Goal: Obtain resource: Download file/media

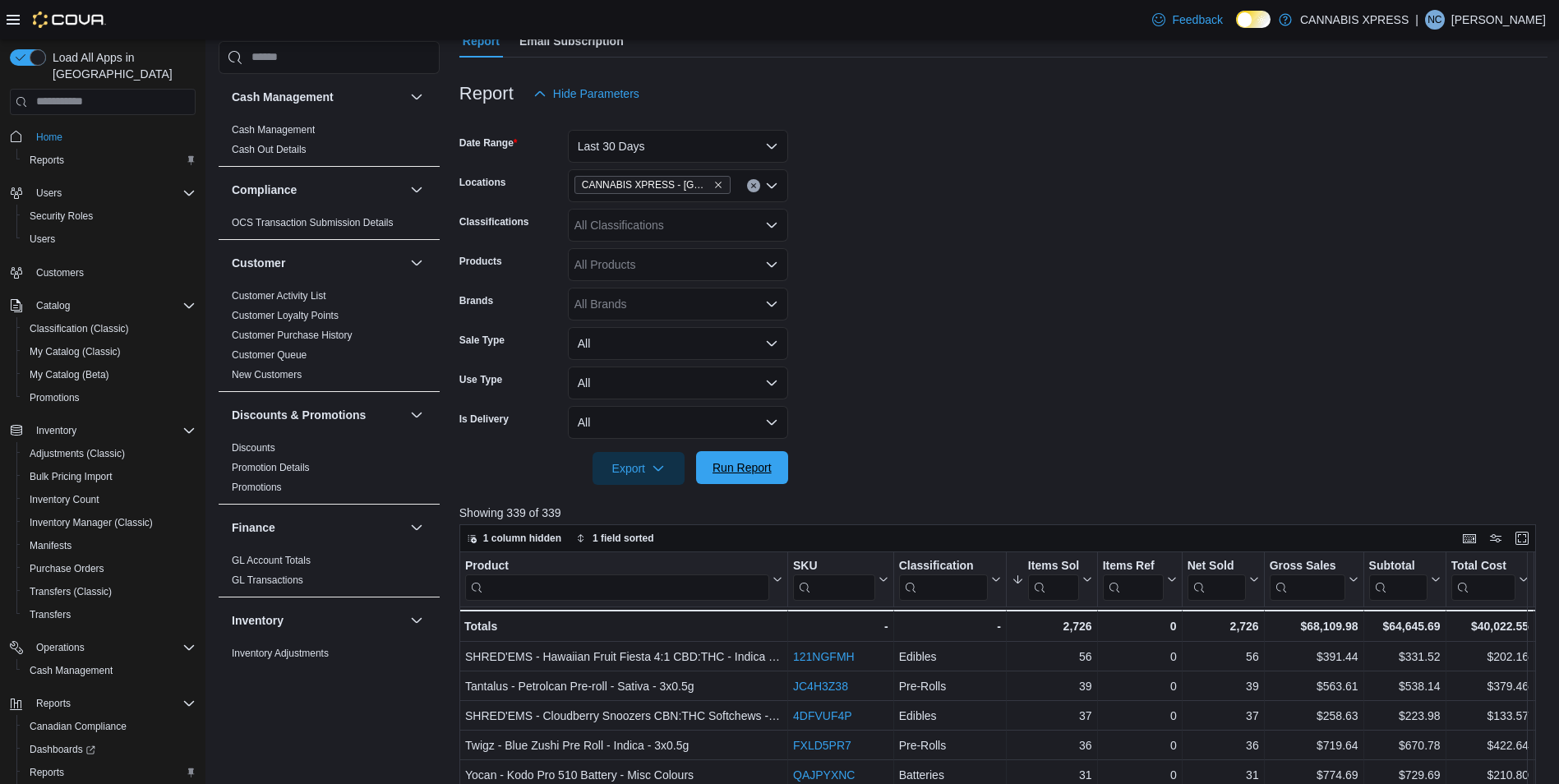
scroll to position [995, 0]
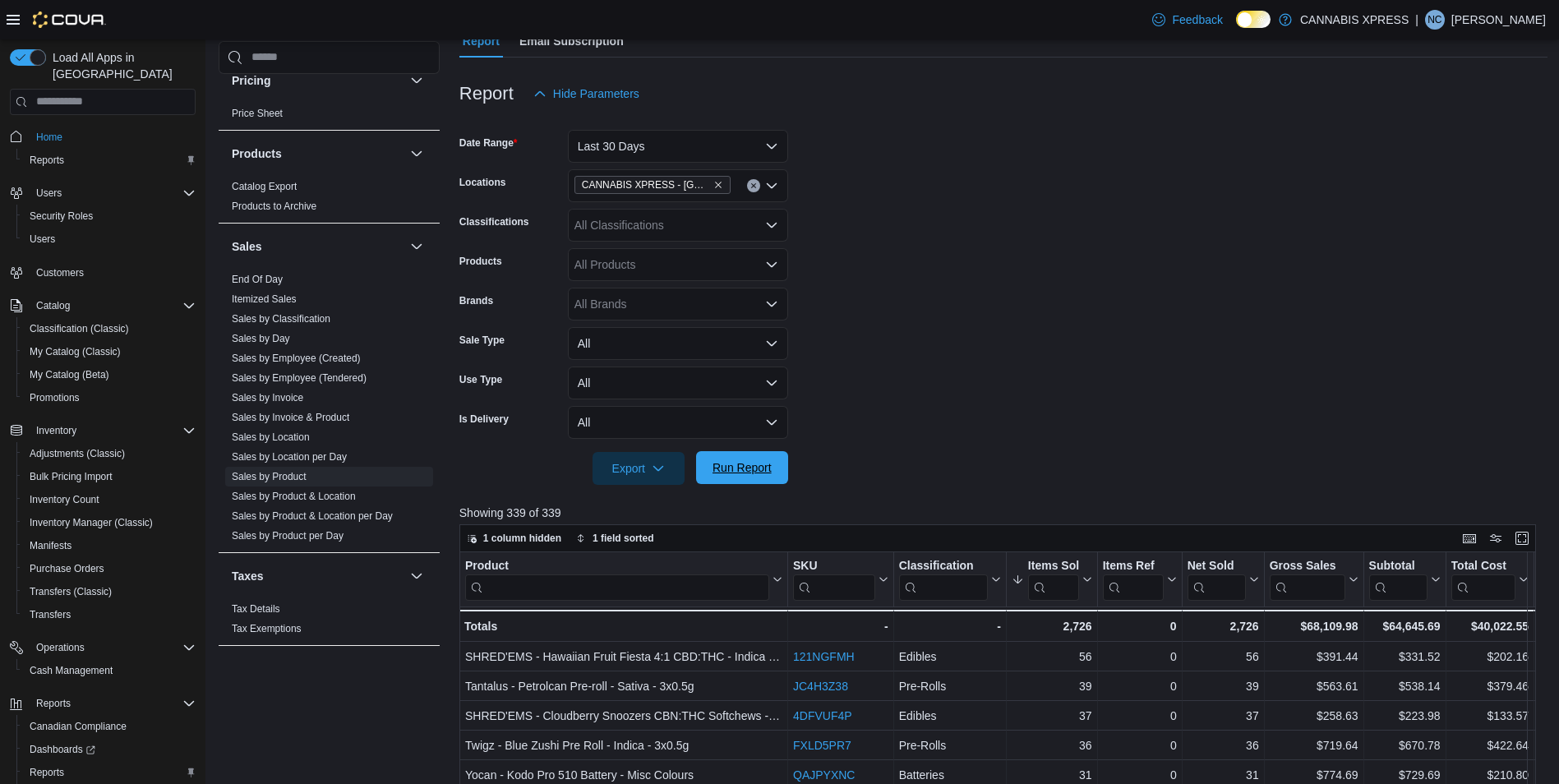
click at [767, 476] on span "Run Report" at bounding box center [742, 467] width 72 height 33
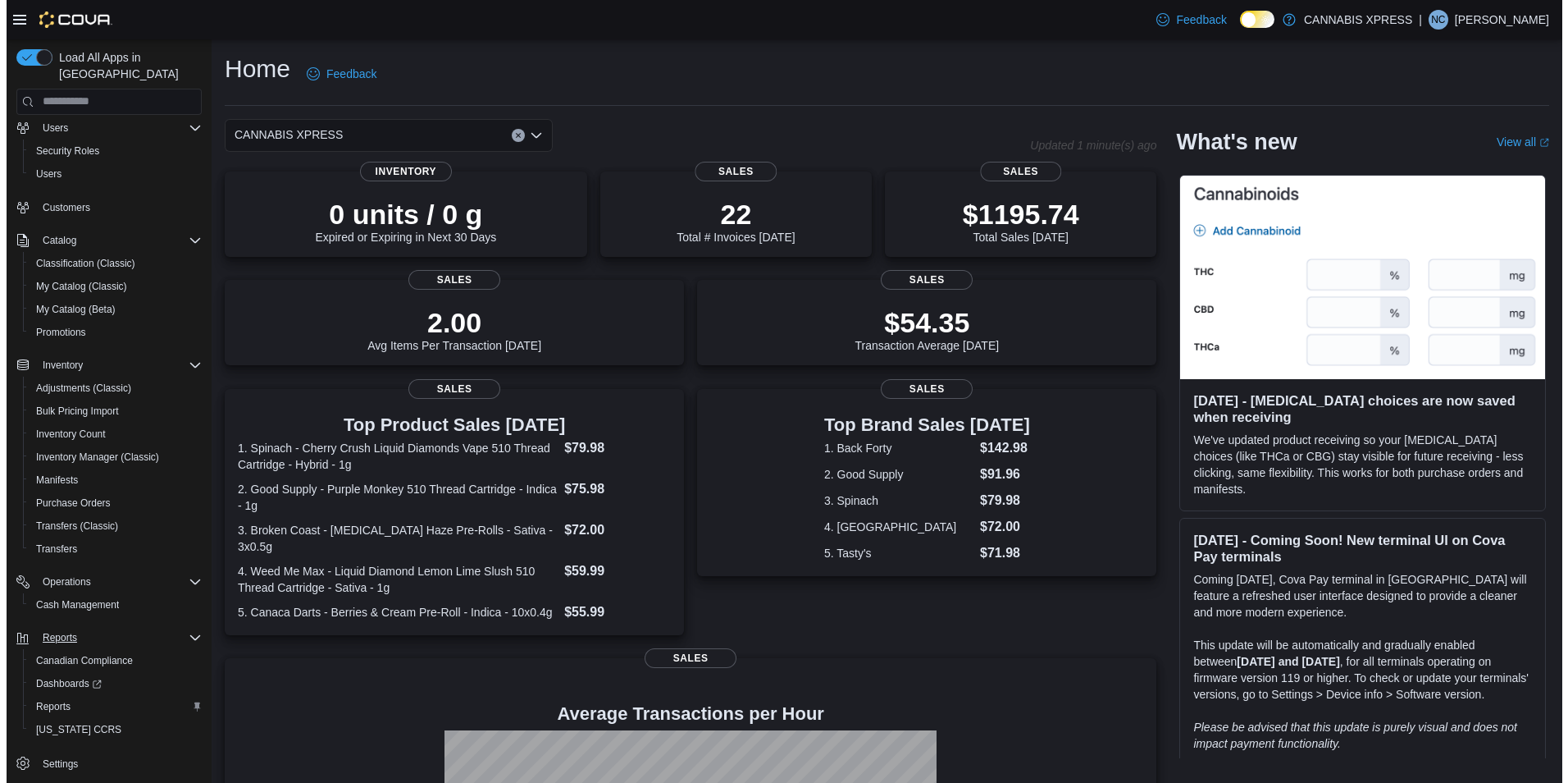
scroll to position [68, 0]
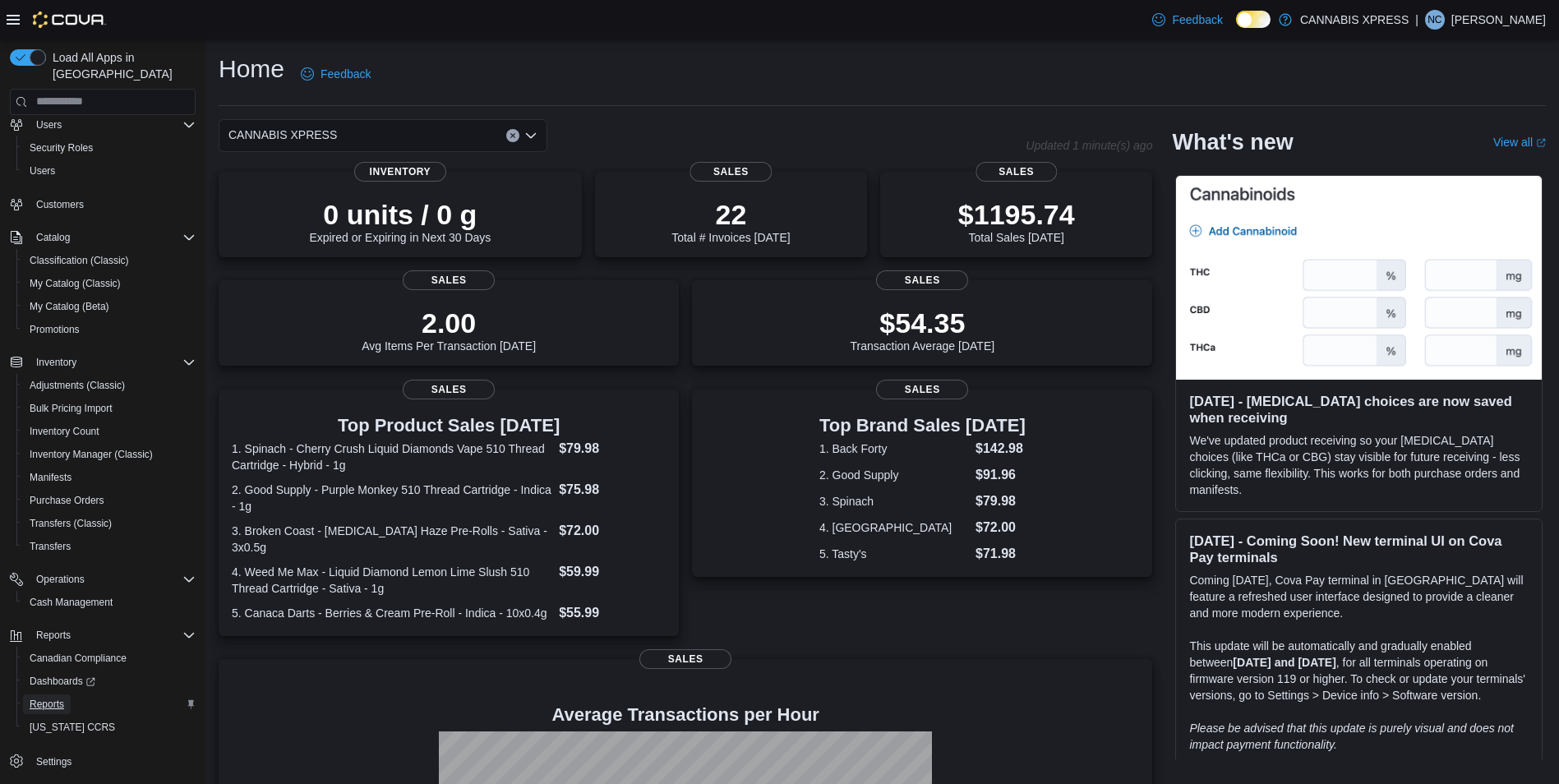
click at [54, 697] on span "Reports" at bounding box center [46, 704] width 34 height 13
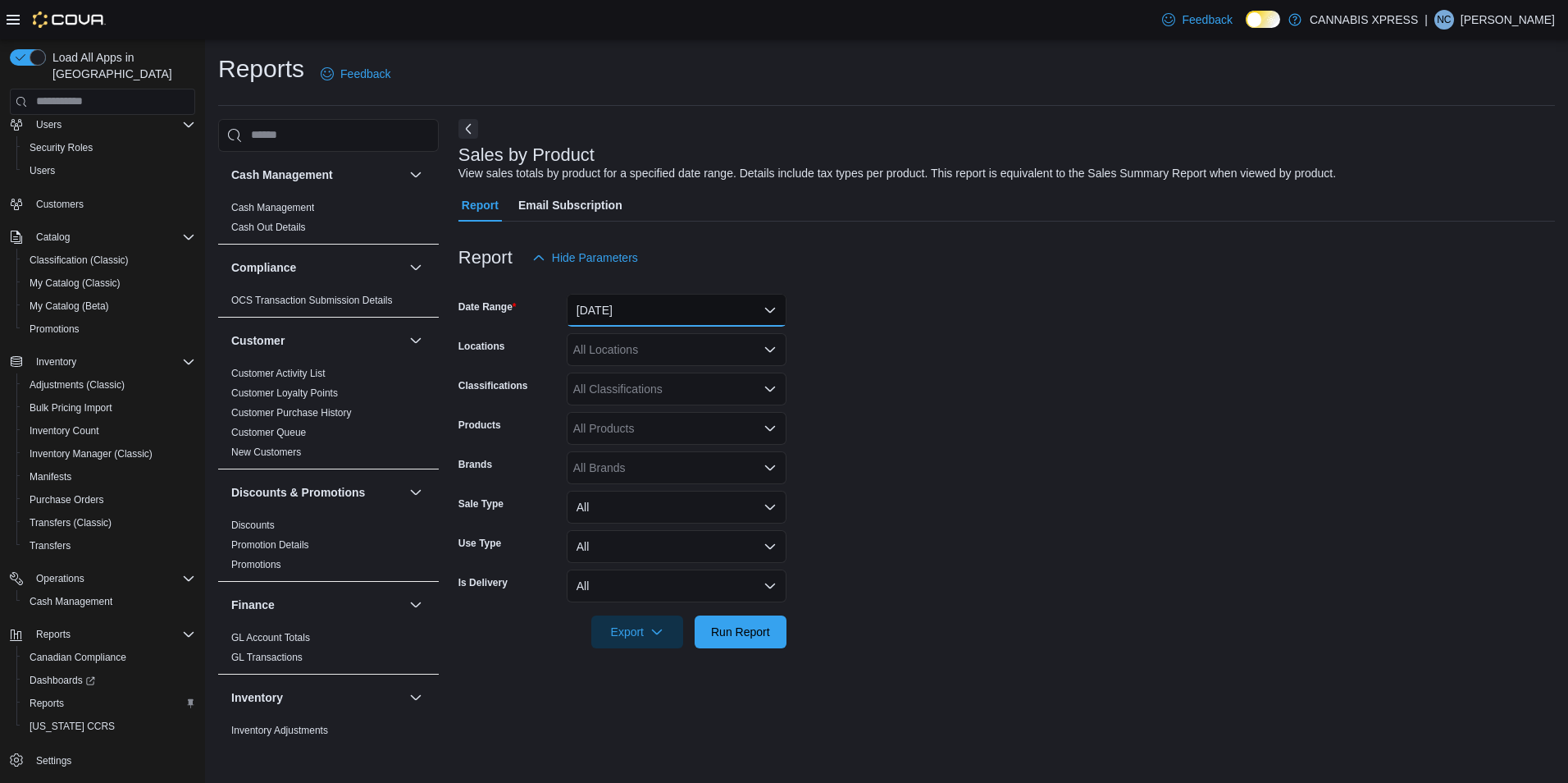
click at [678, 298] on button "[DATE]" at bounding box center [677, 310] width 219 height 33
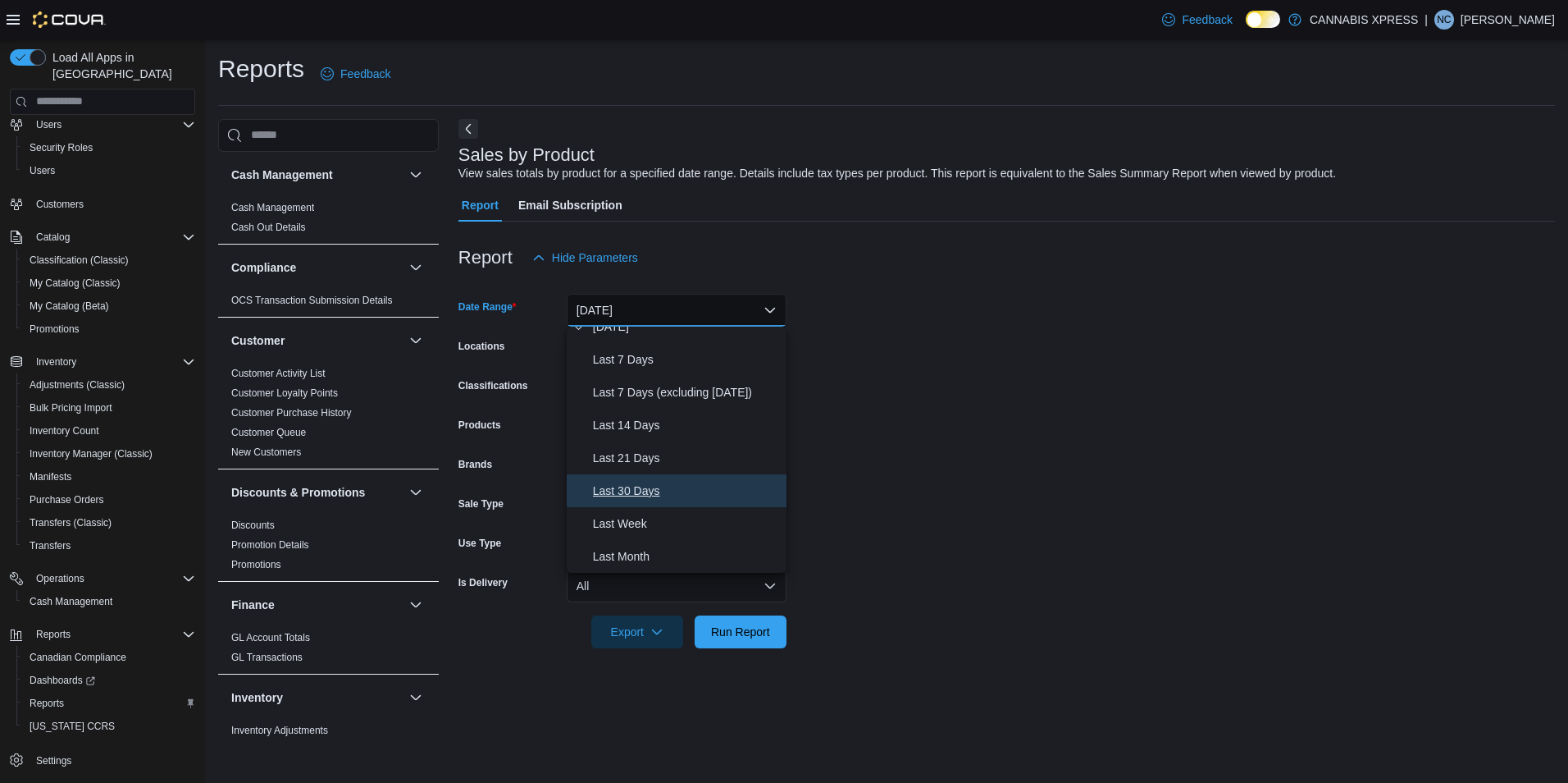
click at [646, 487] on span "Last 30 Days" at bounding box center [686, 490] width 187 height 19
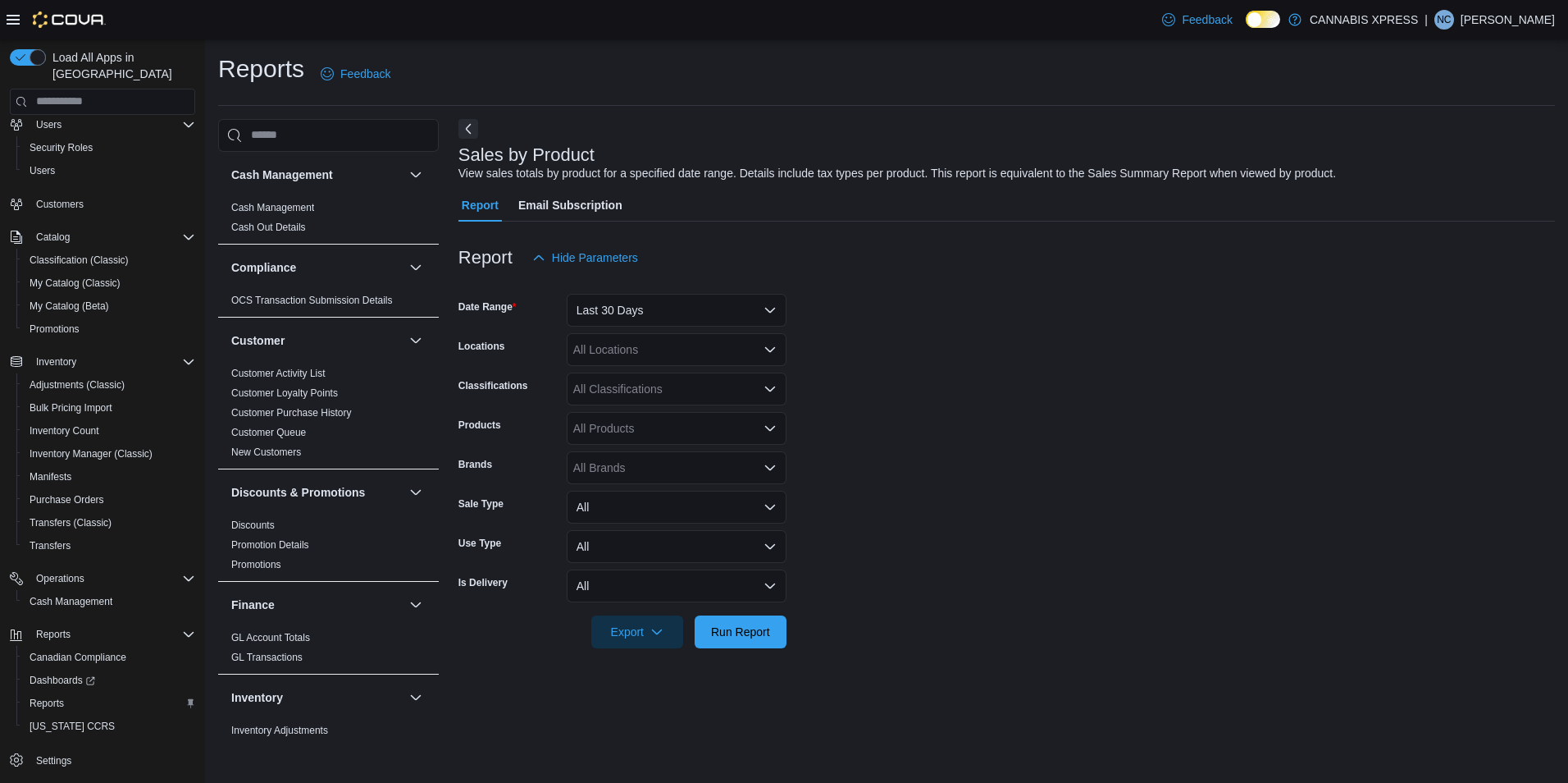
drag, startPoint x: 908, startPoint y: 434, endPoint x: 680, endPoint y: 300, distance: 264.5
click at [908, 433] on form "Date Range Last 30 Days Locations All Locations Classifications All Classificat…" at bounding box center [1006, 461] width 1096 height 374
click at [664, 349] on div "All Locations" at bounding box center [677, 350] width 219 height 33
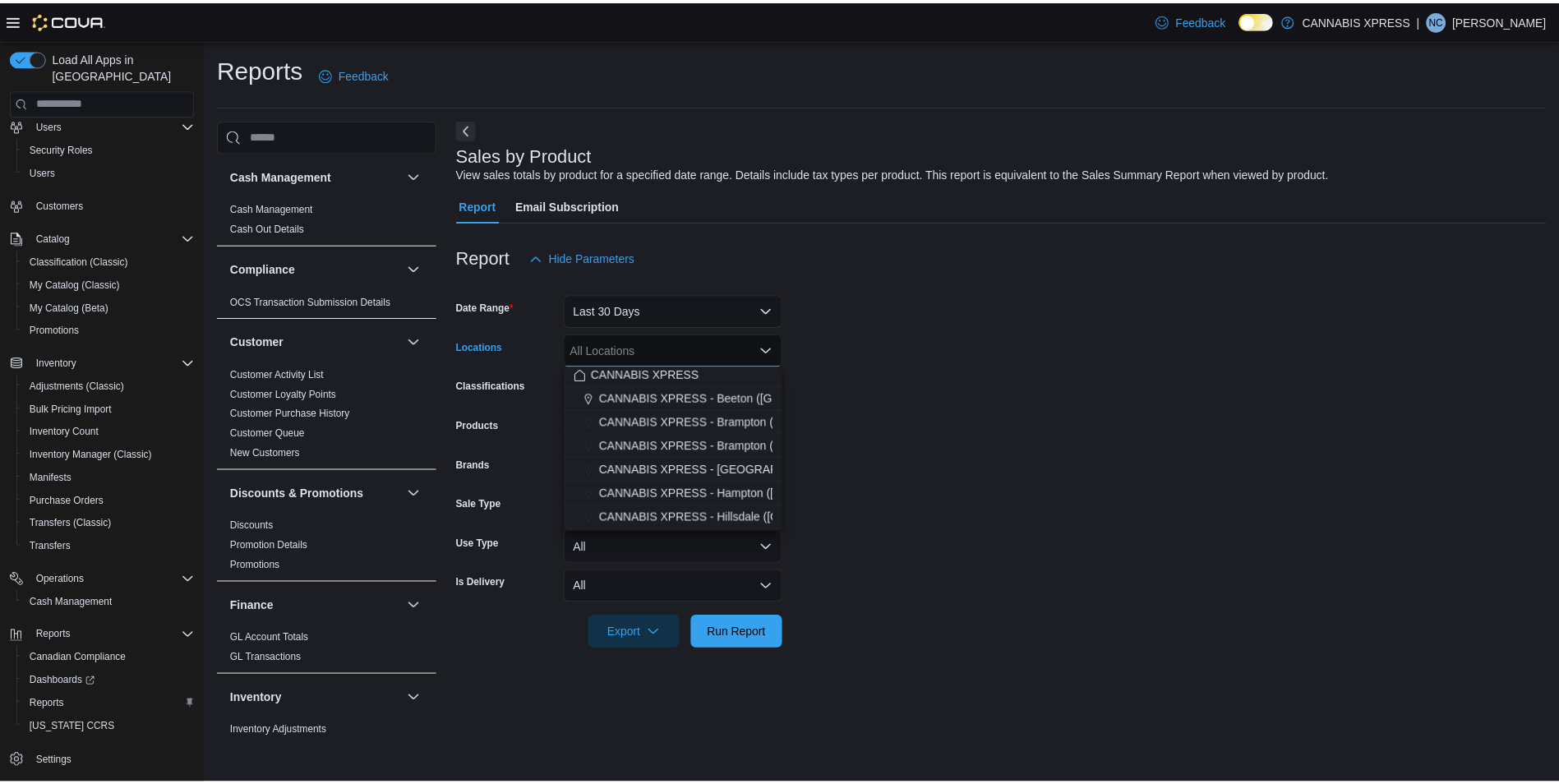
scroll to position [0, 0]
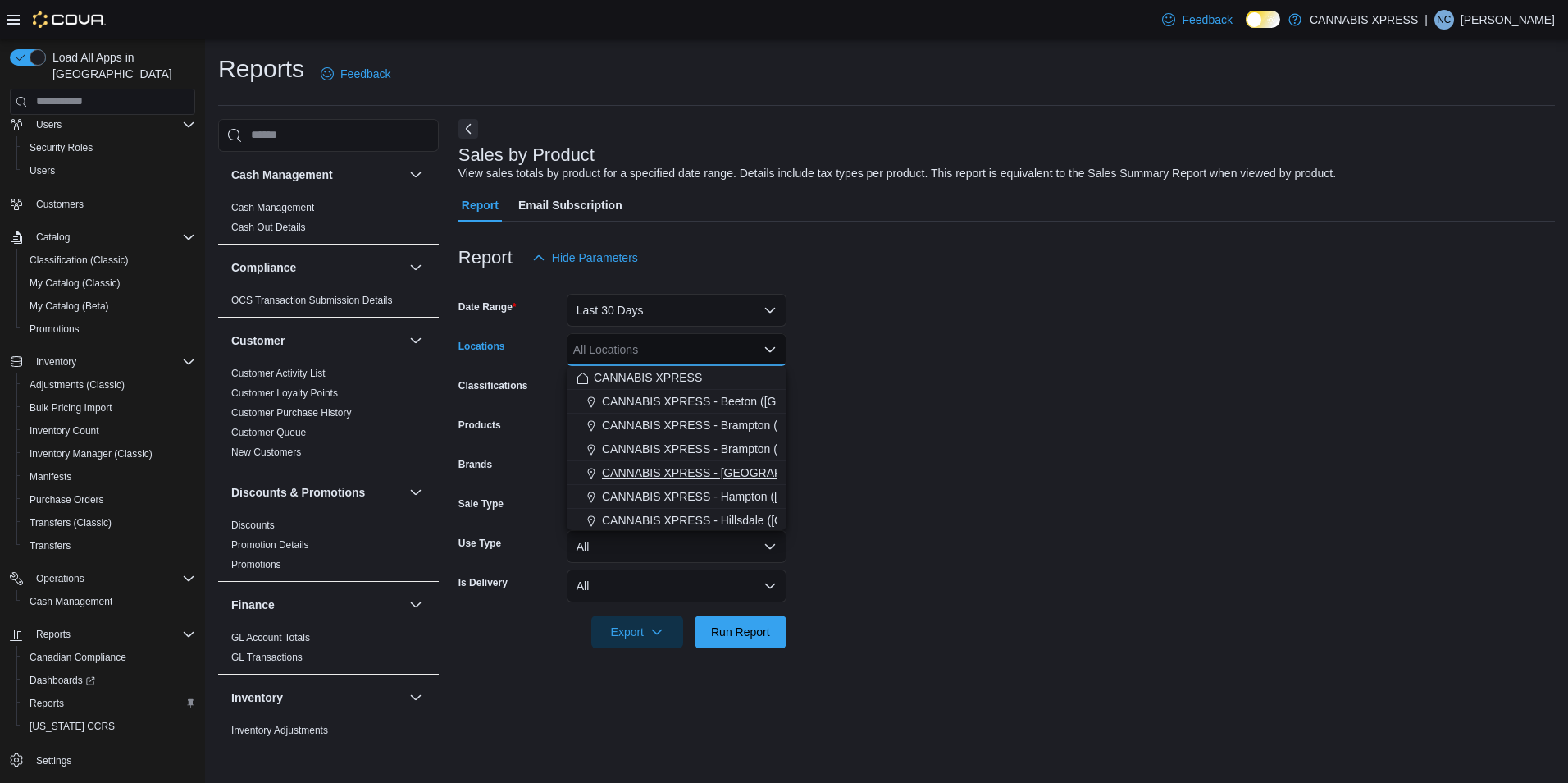
click at [730, 475] on span "CANNABIS XPRESS - Delhi (Main Street)" at bounding box center [785, 473] width 368 height 17
click at [947, 526] on form "Date Range Last 30 Days Locations CANNABIS XPRESS - Delhi (Main Street) Combo b…" at bounding box center [1006, 461] width 1096 height 374
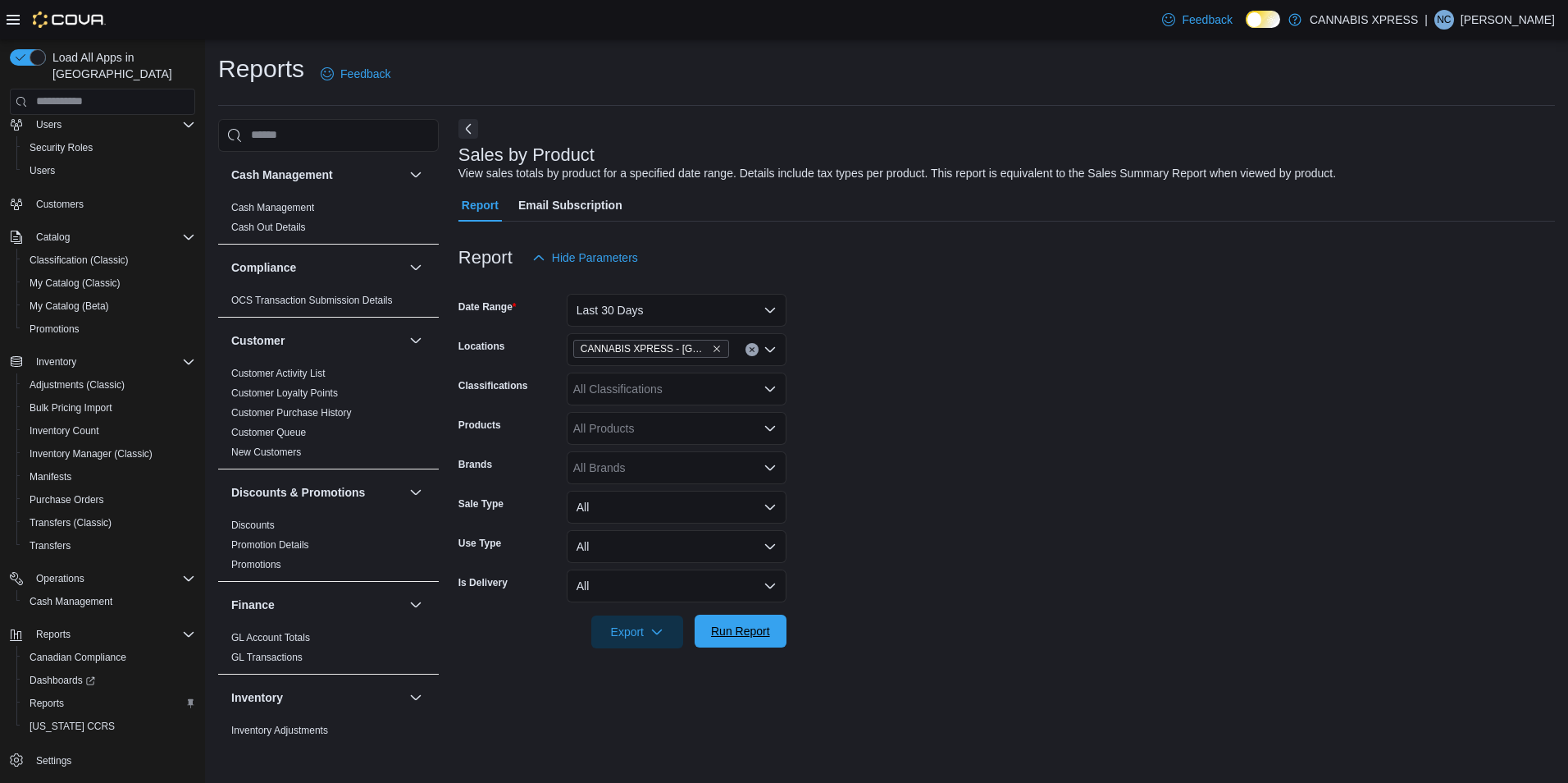
click at [769, 635] on span "Run Report" at bounding box center [740, 631] width 59 height 17
click at [939, 501] on form "Date Range Last 30 Days Locations CANNABIS XPRESS - Delhi (Main Street) Classif…" at bounding box center [1000, 461] width 1084 height 374
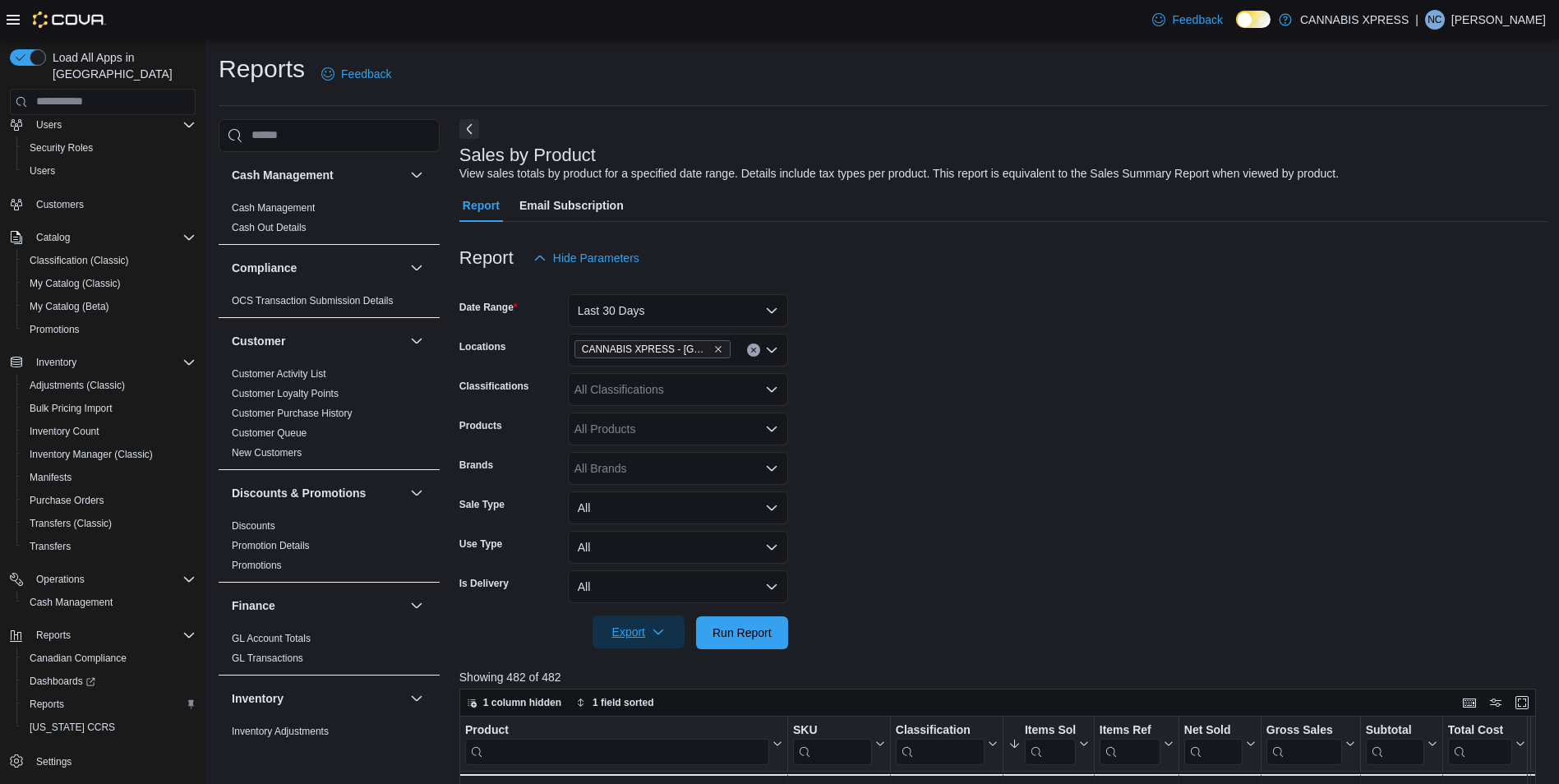
click at [633, 638] on span "Export" at bounding box center [638, 632] width 72 height 33
click at [641, 659] on span "Export to Excel" at bounding box center [641, 665] width 74 height 13
click at [1052, 364] on form "Date Range Last 30 Days Locations CANNABIS XPRESS - Delhi (Main Street) Classif…" at bounding box center [1003, 462] width 1088 height 375
click at [1115, 499] on form "Date Range Last 30 Days Locations CANNABIS XPRESS - Delhi (Main Street) Classif…" at bounding box center [1003, 462] width 1088 height 375
